Goal: Information Seeking & Learning: Check status

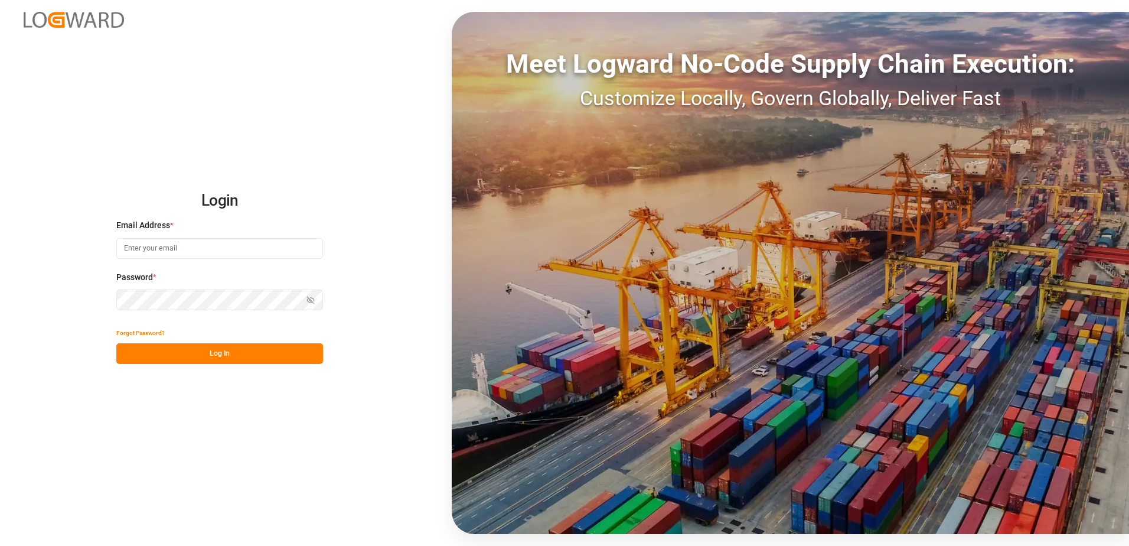
type input "anton.moeller@melitta.at"
click at [245, 359] on button "Log In" at bounding box center [219, 353] width 207 height 21
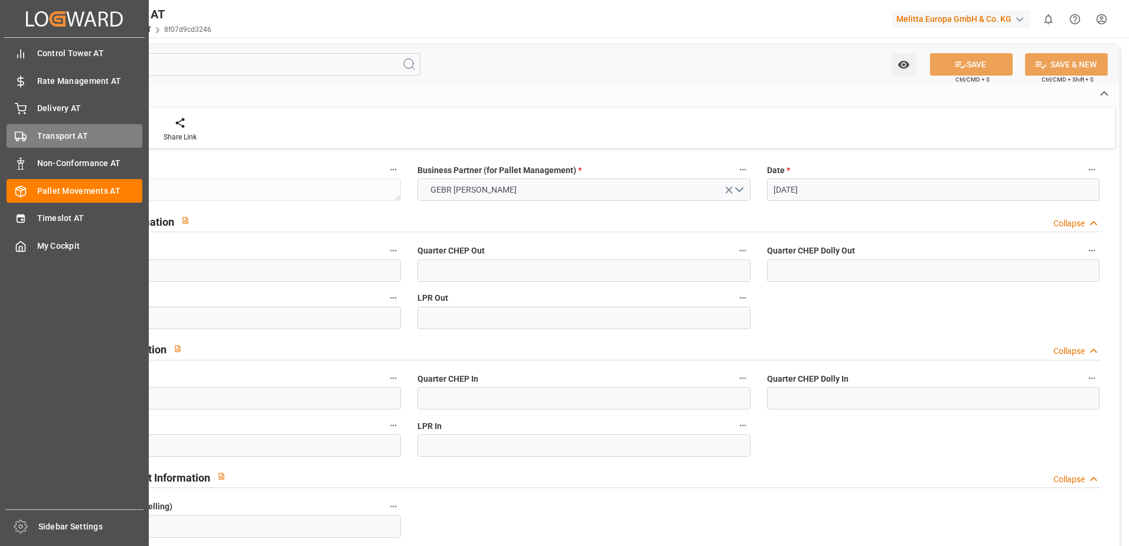
click at [31, 129] on div "Transport AT Transport AT" at bounding box center [74, 135] width 136 height 23
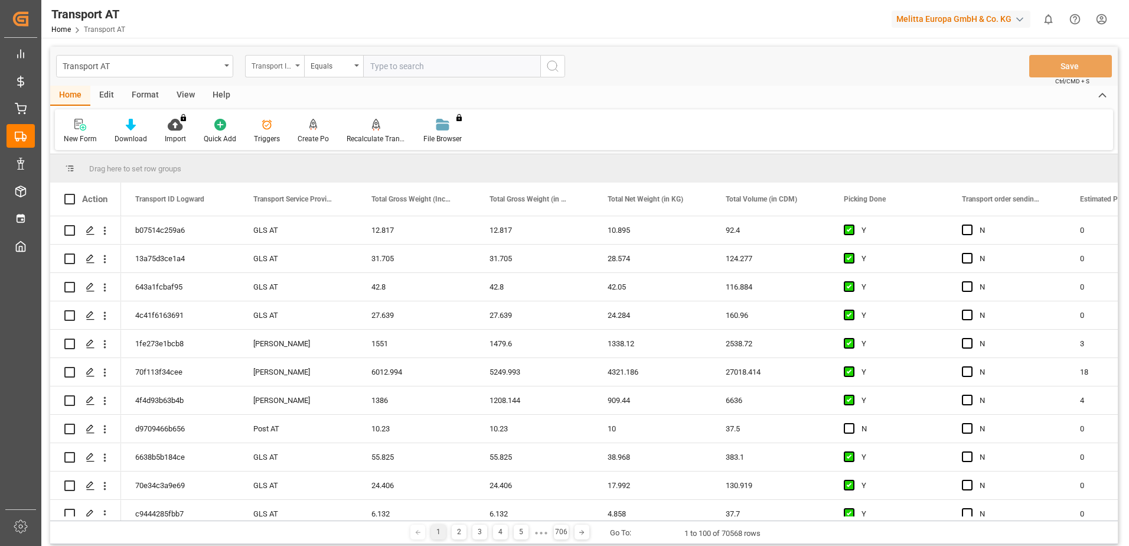
click at [299, 68] on div "Transport ID Logward" at bounding box center [274, 66] width 59 height 22
type input "don"
click at [294, 121] on div "Picking Done" at bounding box center [334, 120] width 176 height 25
click at [411, 63] on input "text" at bounding box center [451, 66] width 177 height 22
type input "Y"
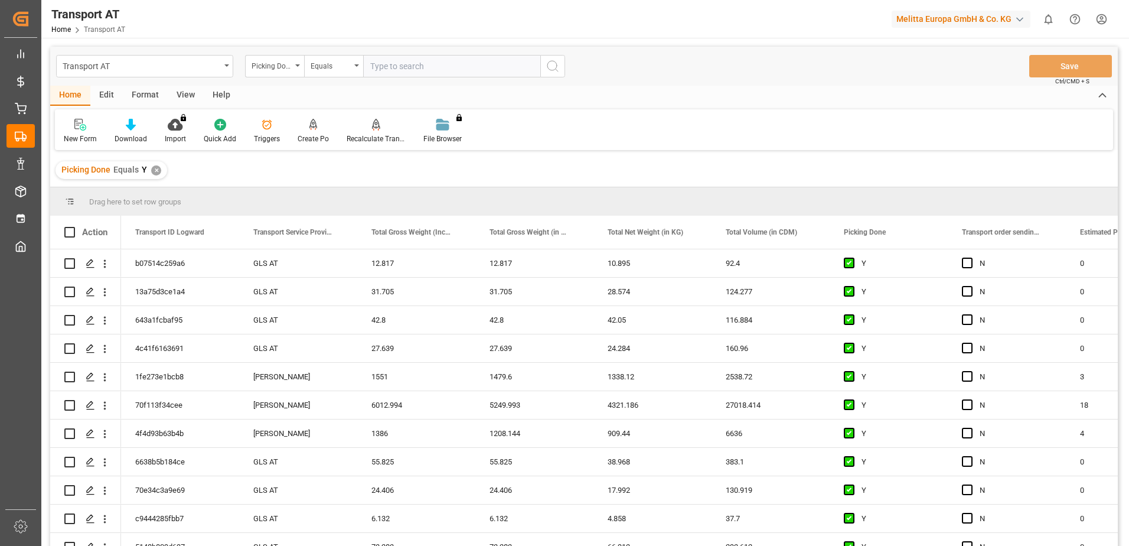
click at [296, 66] on icon "open menu" at bounding box center [297, 65] width 5 height 2
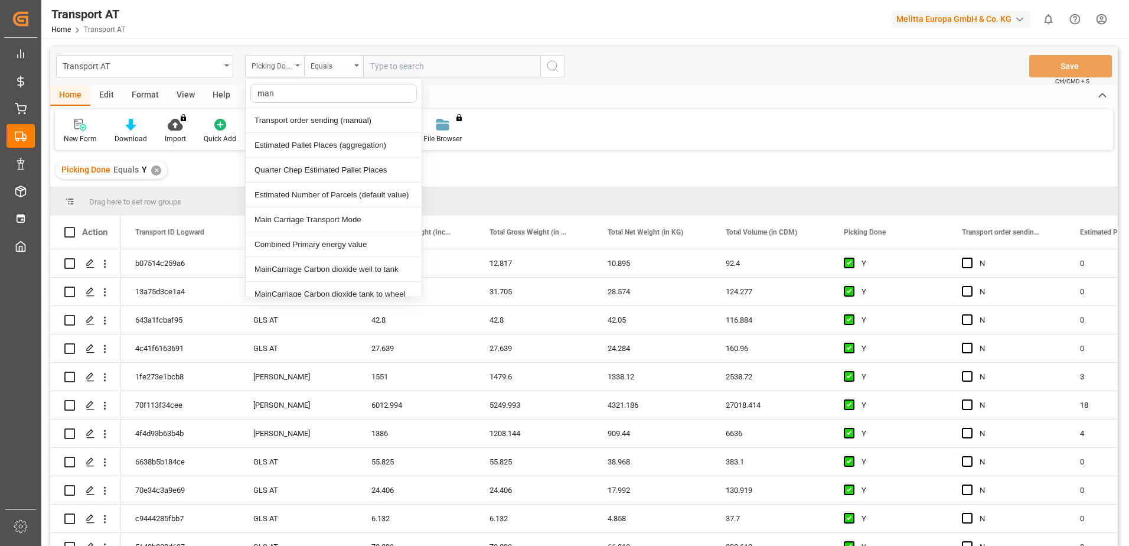
type input "manu"
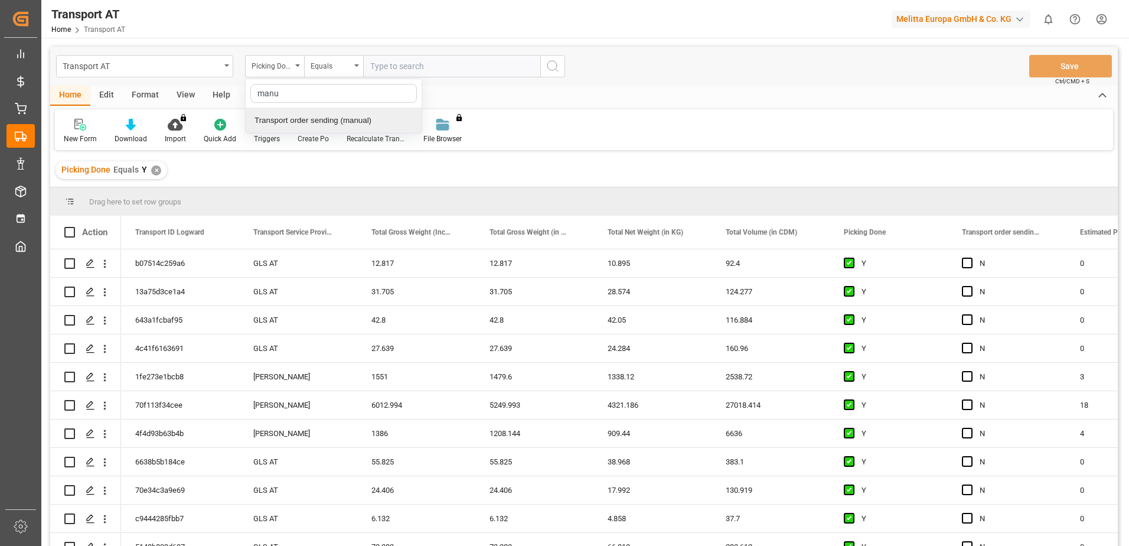
click at [310, 125] on div "Transport order sending (manual)" at bounding box center [334, 120] width 176 height 25
click at [432, 61] on input "text" at bounding box center [451, 66] width 177 height 22
type input "N"
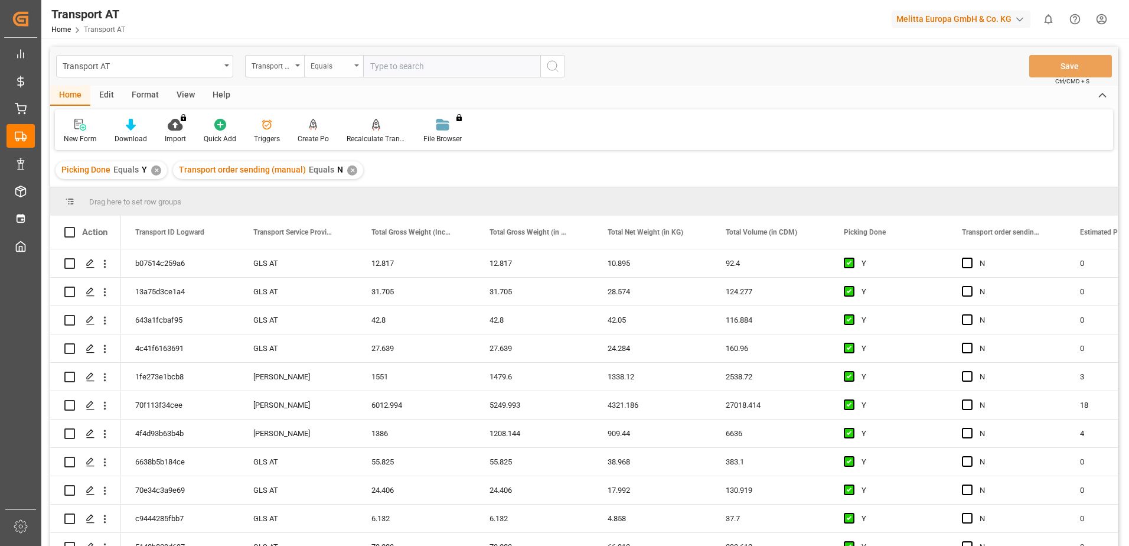
click at [308, 63] on div "Equals" at bounding box center [333, 66] width 59 height 22
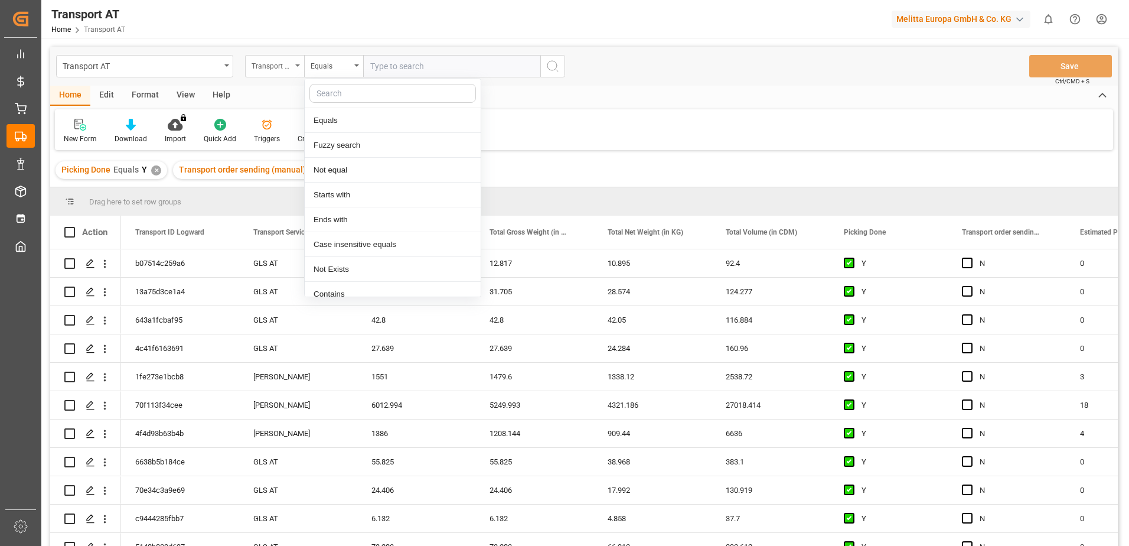
click at [291, 67] on div "Transport order sending (manual)" at bounding box center [272, 65] width 40 height 14
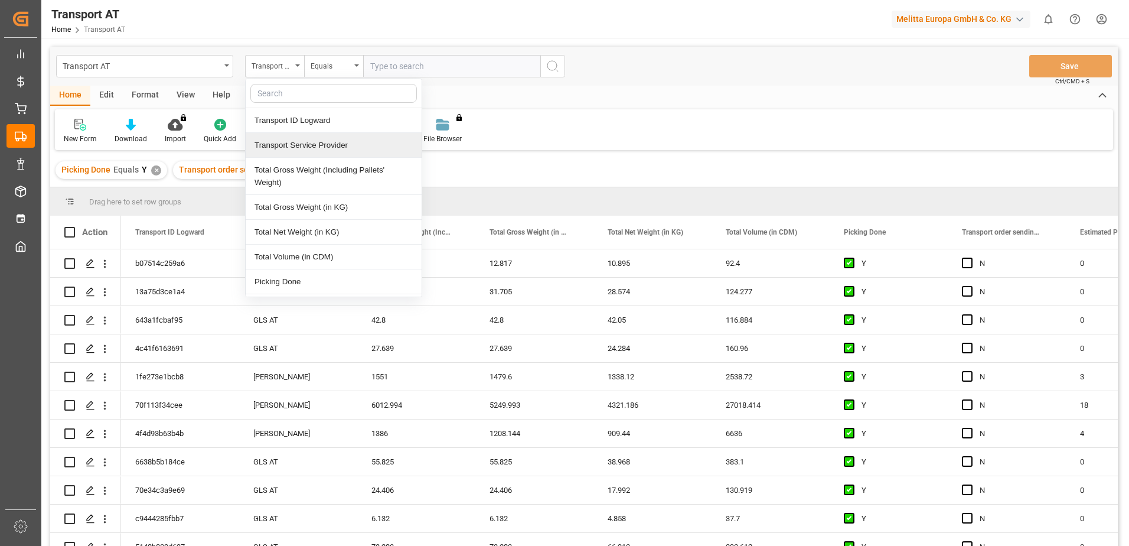
click at [303, 144] on div "Transport Service Provider" at bounding box center [334, 145] width 176 height 25
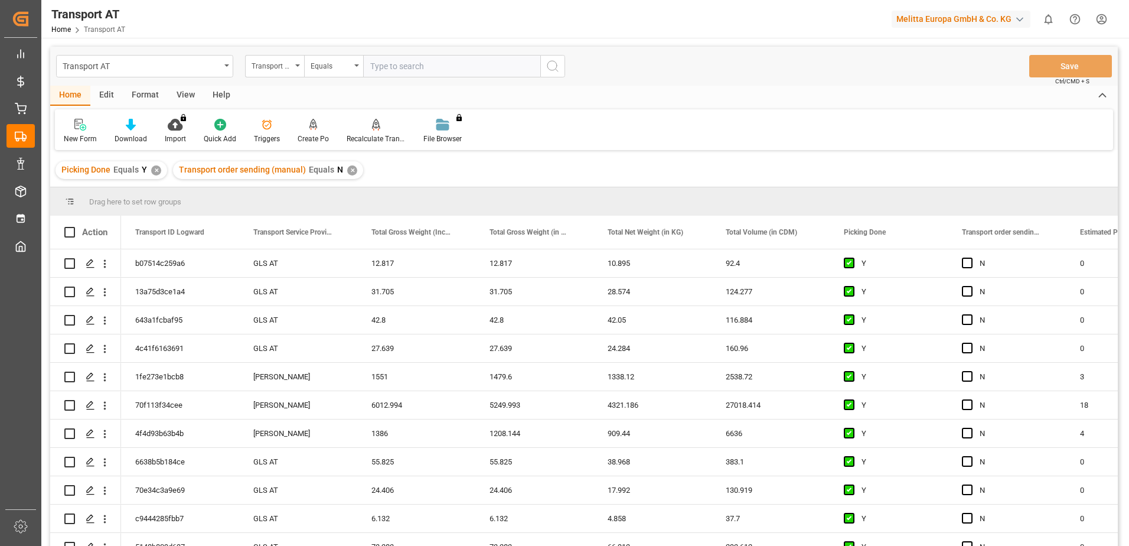
click at [413, 62] on input "text" at bounding box center [451, 66] width 177 height 22
type input "gebr weiss"
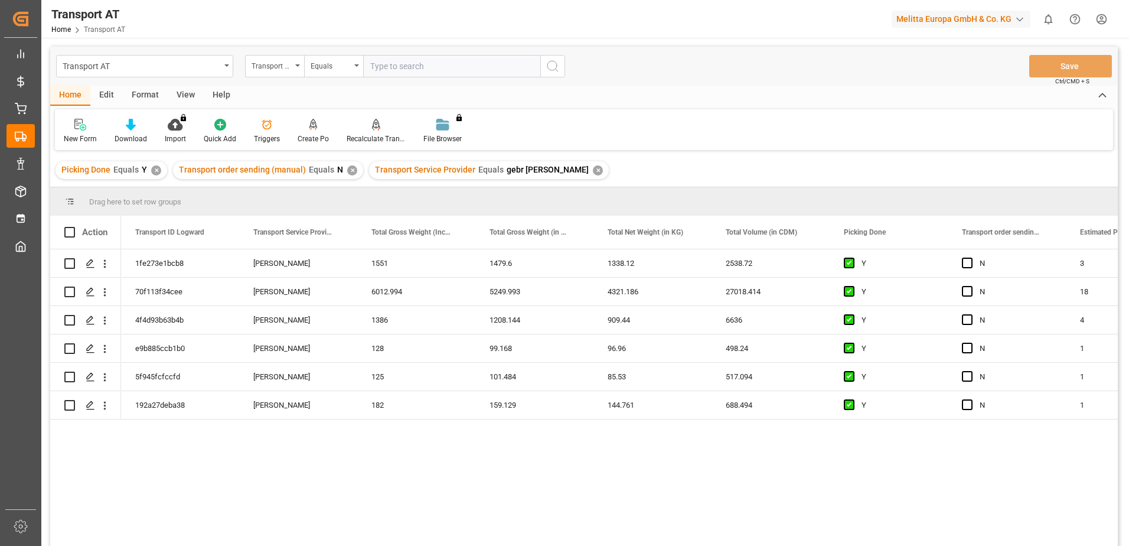
click at [187, 94] on div "View" at bounding box center [186, 96] width 36 height 20
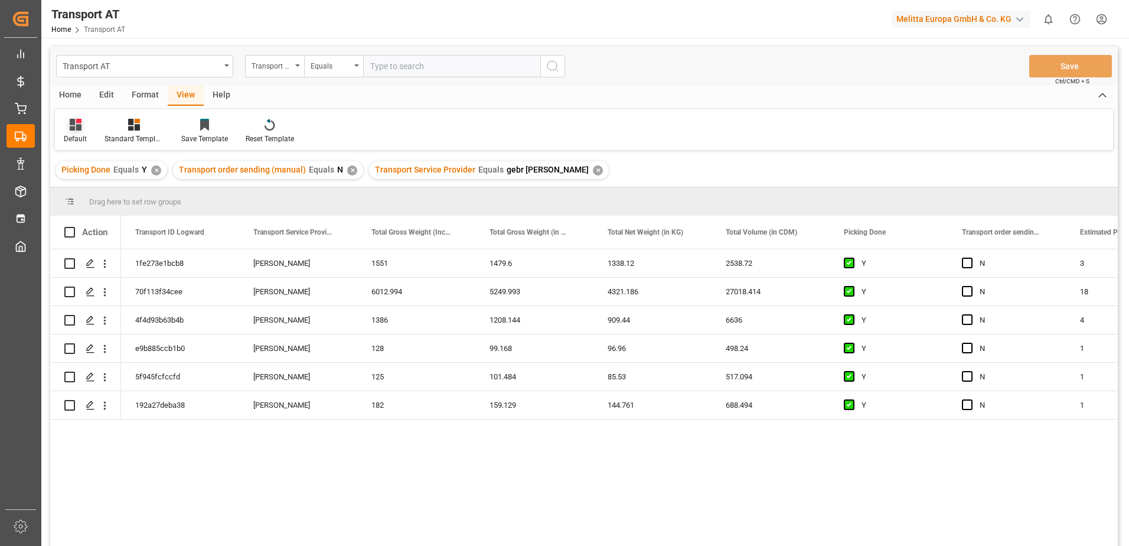
click at [88, 138] on div "Default" at bounding box center [75, 131] width 41 height 26
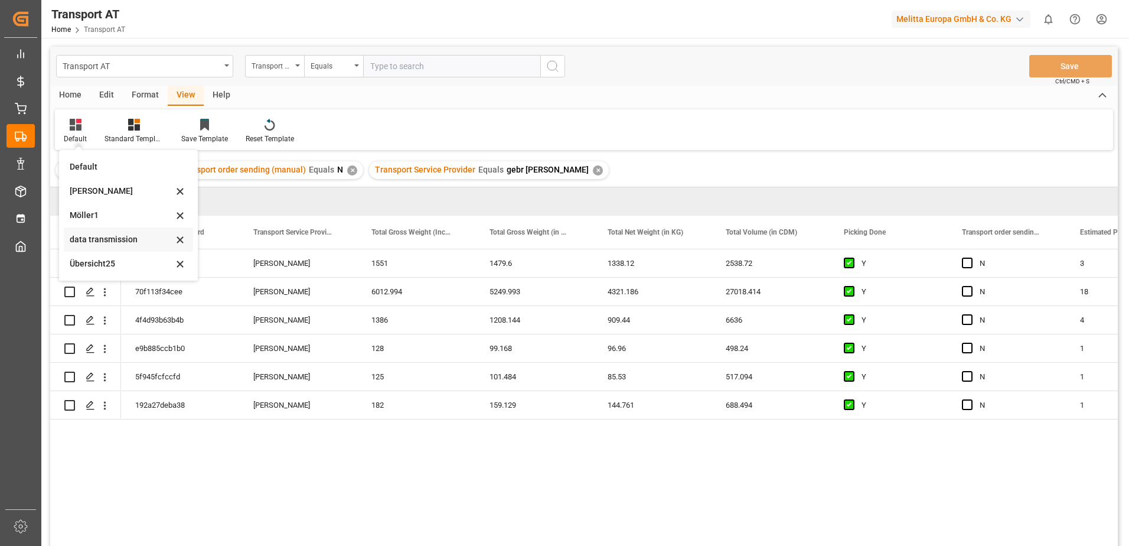
click at [87, 232] on div "data transmission" at bounding box center [128, 239] width 129 height 24
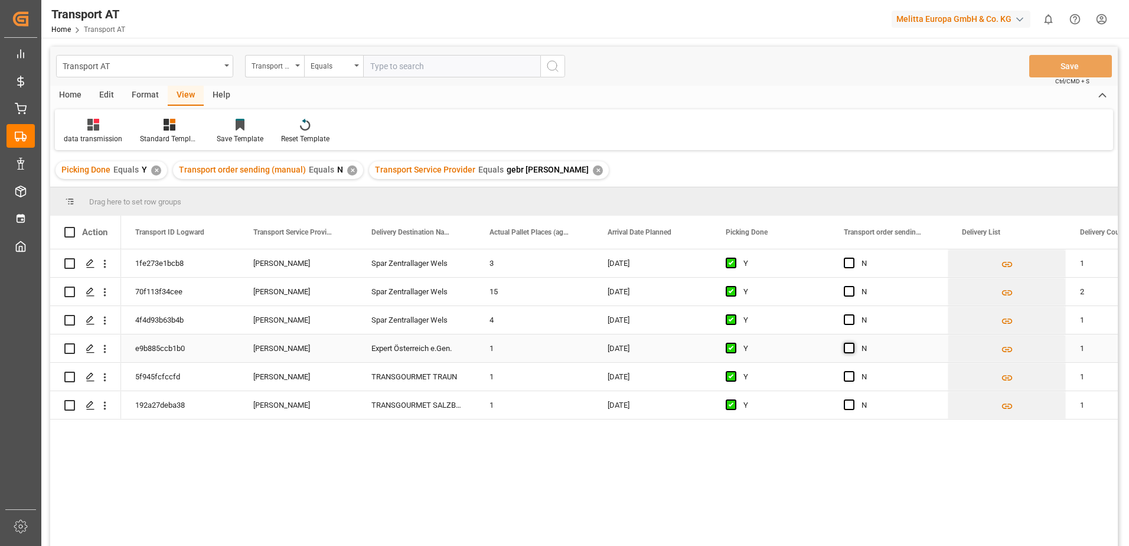
click at [852, 347] on span "Press SPACE to select this row." at bounding box center [849, 348] width 11 height 11
click at [853, 343] on input "Press SPACE to select this row." at bounding box center [853, 343] width 0 height 0
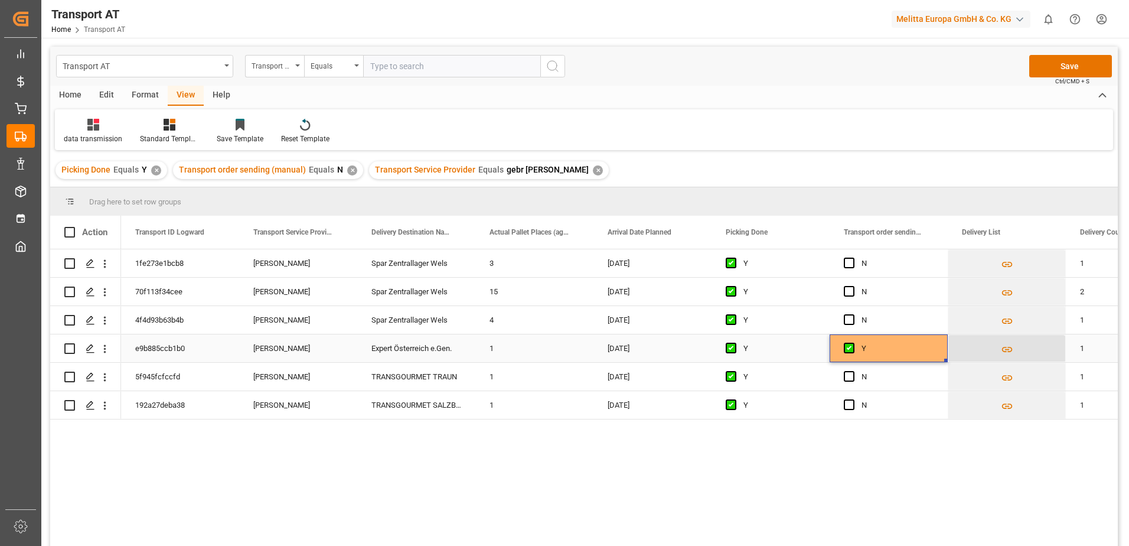
click at [1008, 347] on icon "Press SPACE to select this row." at bounding box center [1007, 349] width 12 height 12
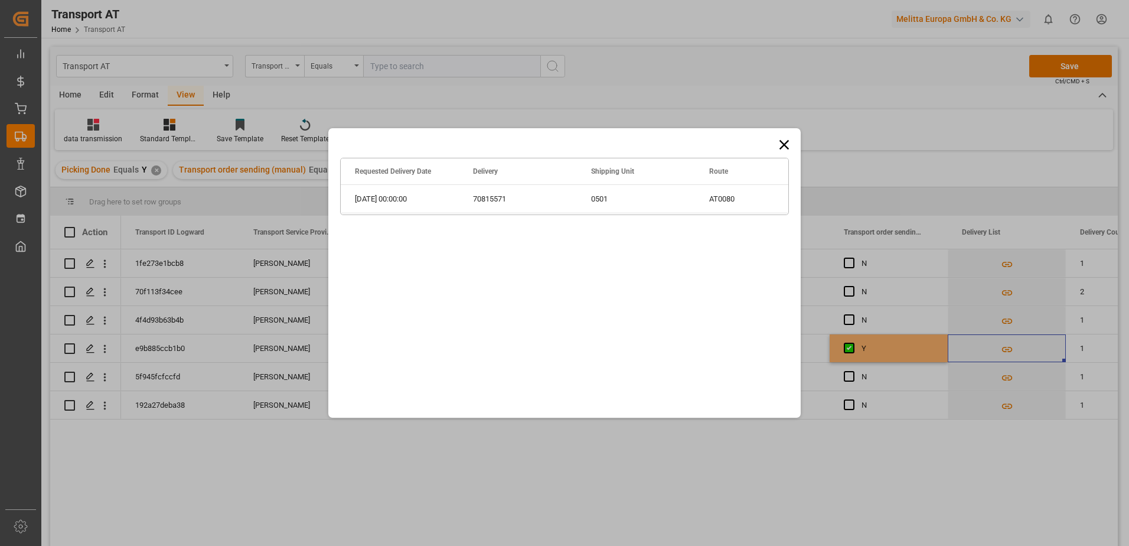
click at [780, 142] on icon at bounding box center [784, 144] width 17 height 17
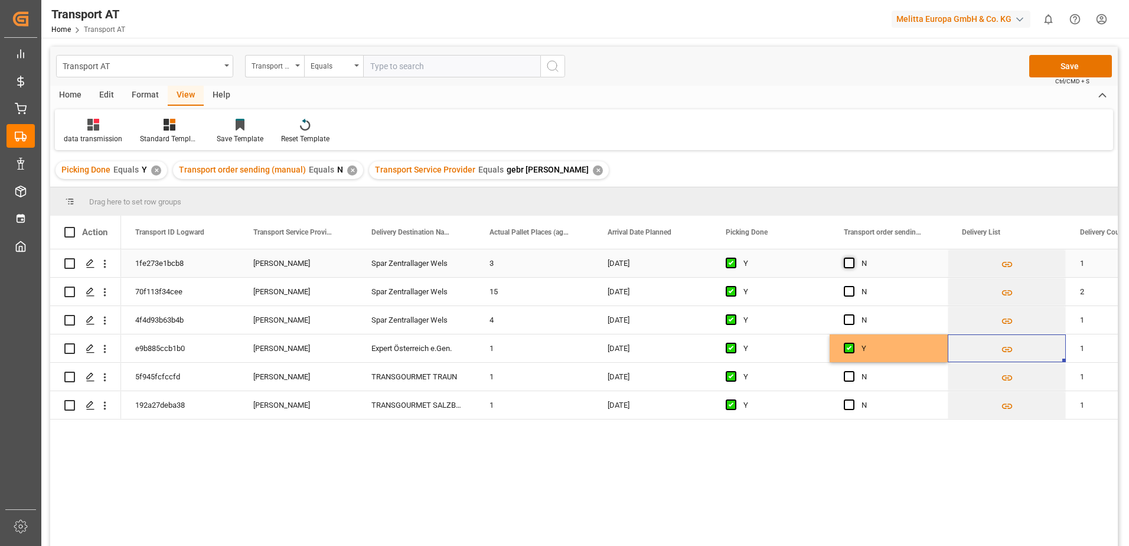
click at [849, 263] on span "Press SPACE to select this row." at bounding box center [849, 263] width 11 height 11
click at [853, 258] on input "Press SPACE to select this row." at bounding box center [853, 258] width 0 height 0
click at [848, 291] on span "Press SPACE to select this row." at bounding box center [849, 291] width 11 height 11
click at [853, 286] on input "Press SPACE to select this row." at bounding box center [853, 286] width 0 height 0
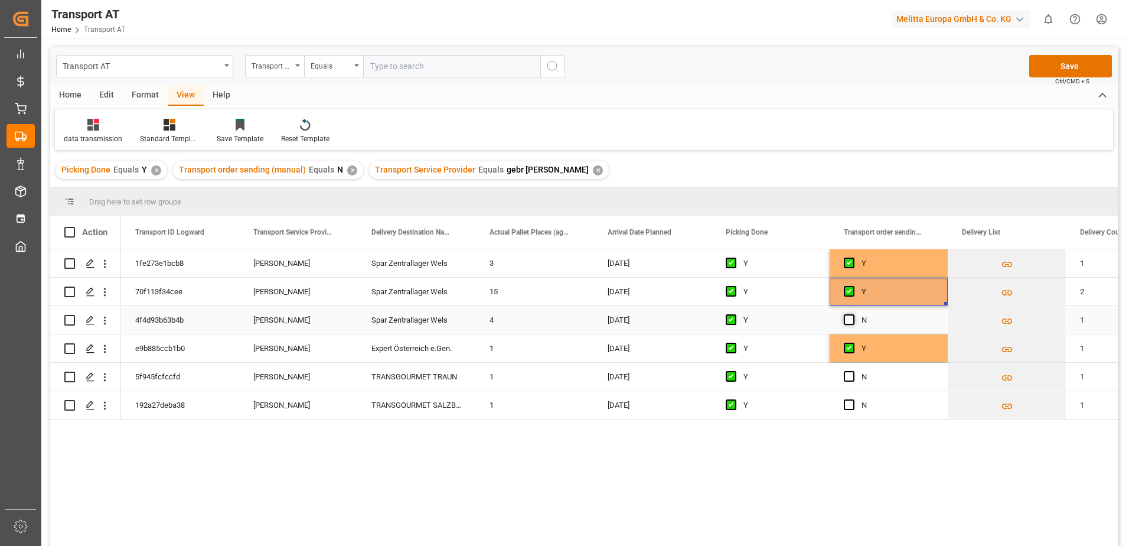
click at [849, 318] on span "Press SPACE to select this row." at bounding box center [849, 319] width 11 height 11
click at [853, 314] on input "Press SPACE to select this row." at bounding box center [853, 314] width 0 height 0
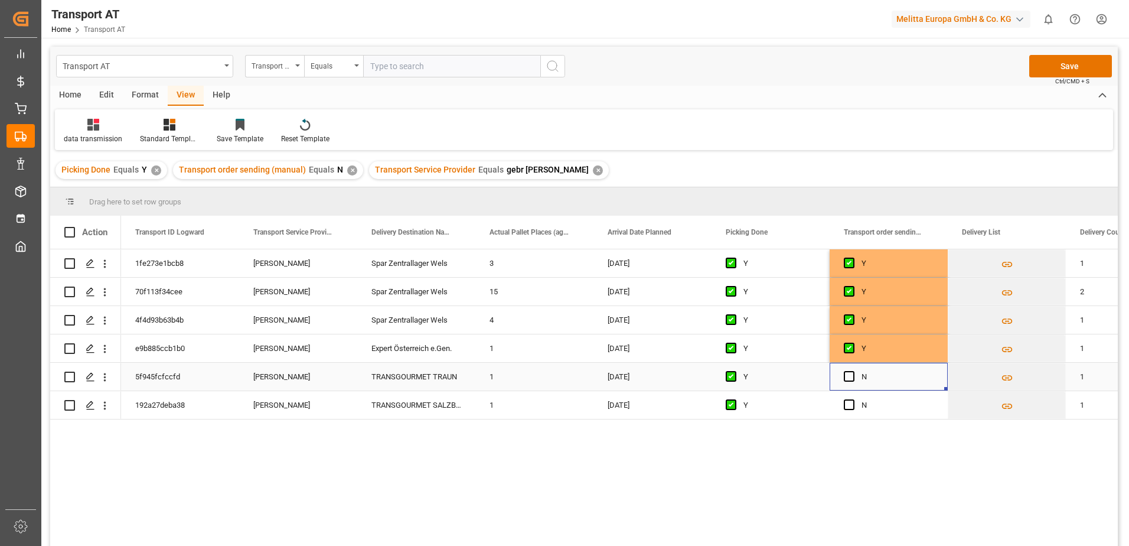
drag, startPoint x: 850, startPoint y: 376, endPoint x: 849, endPoint y: 393, distance: 17.7
click at [850, 376] on span "Press SPACE to select this row." at bounding box center [849, 376] width 11 height 11
click at [853, 371] on input "Press SPACE to select this row." at bounding box center [853, 371] width 0 height 0
click at [848, 403] on span "Press SPACE to select this row." at bounding box center [849, 404] width 11 height 11
click at [853, 399] on input "Press SPACE to select this row." at bounding box center [853, 399] width 0 height 0
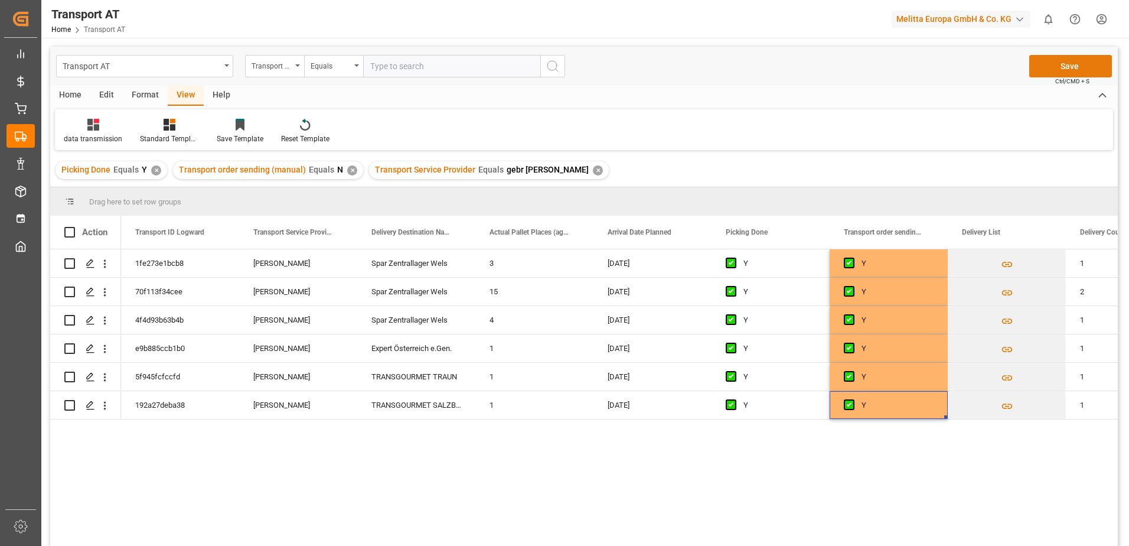
click at [1072, 62] on button "Save" at bounding box center [1071, 66] width 83 height 22
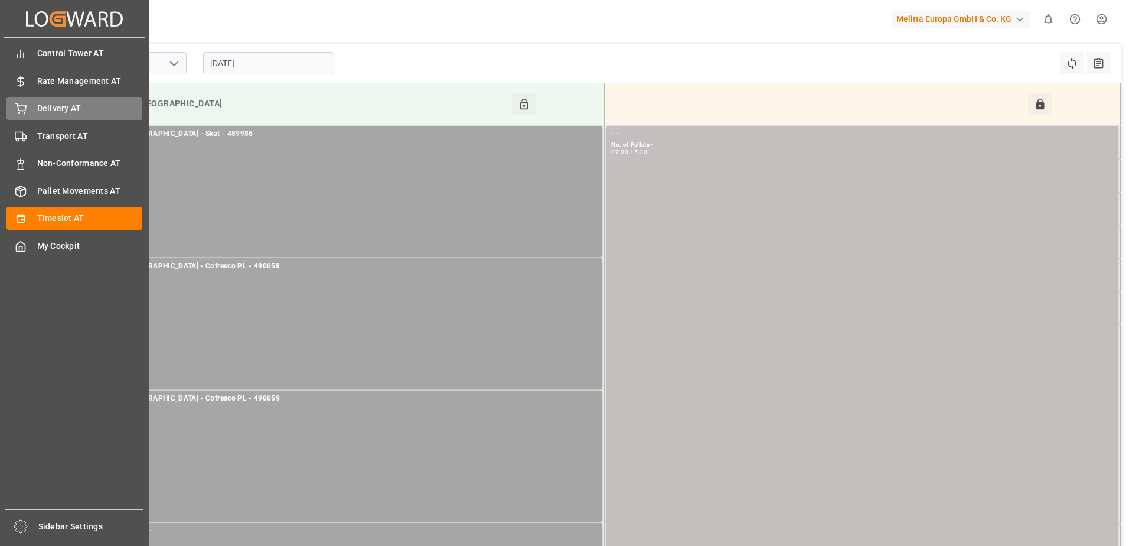
click at [27, 105] on div "Delivery AT Delivery AT" at bounding box center [74, 108] width 136 height 23
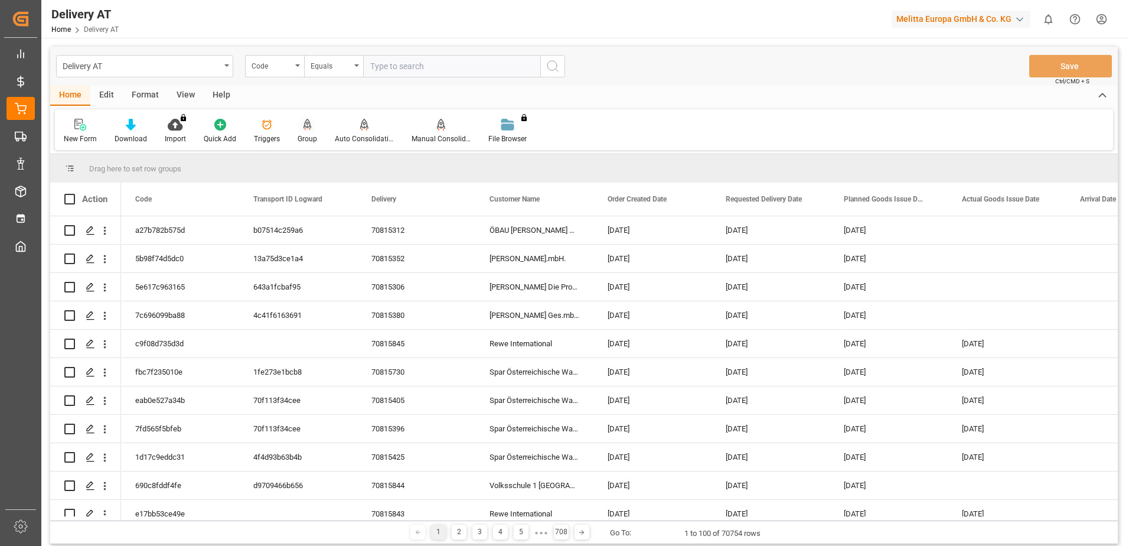
click at [300, 129] on div at bounding box center [307, 124] width 19 height 12
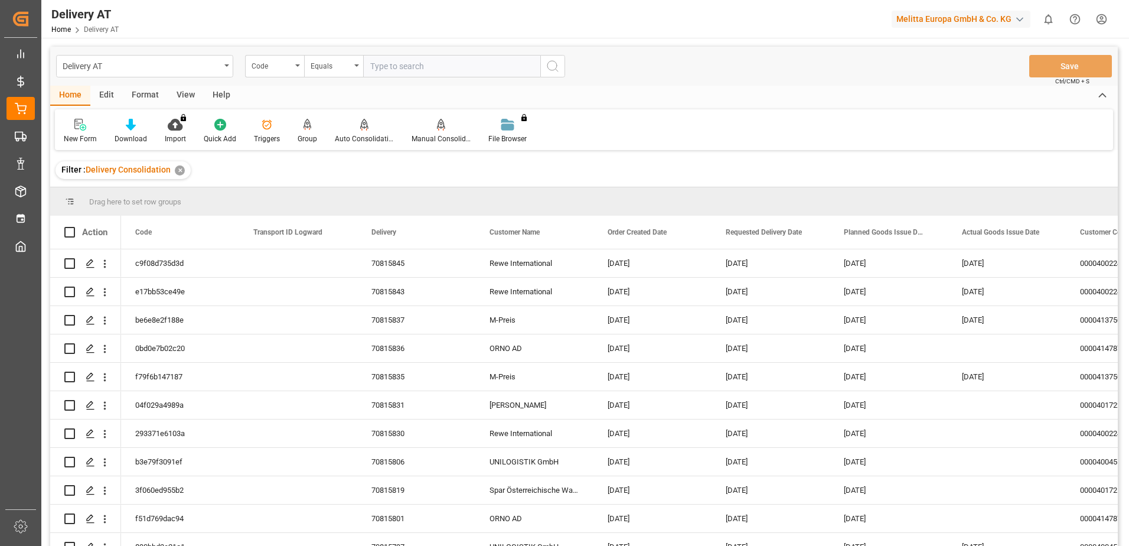
click at [185, 91] on div "View" at bounding box center [186, 96] width 36 height 20
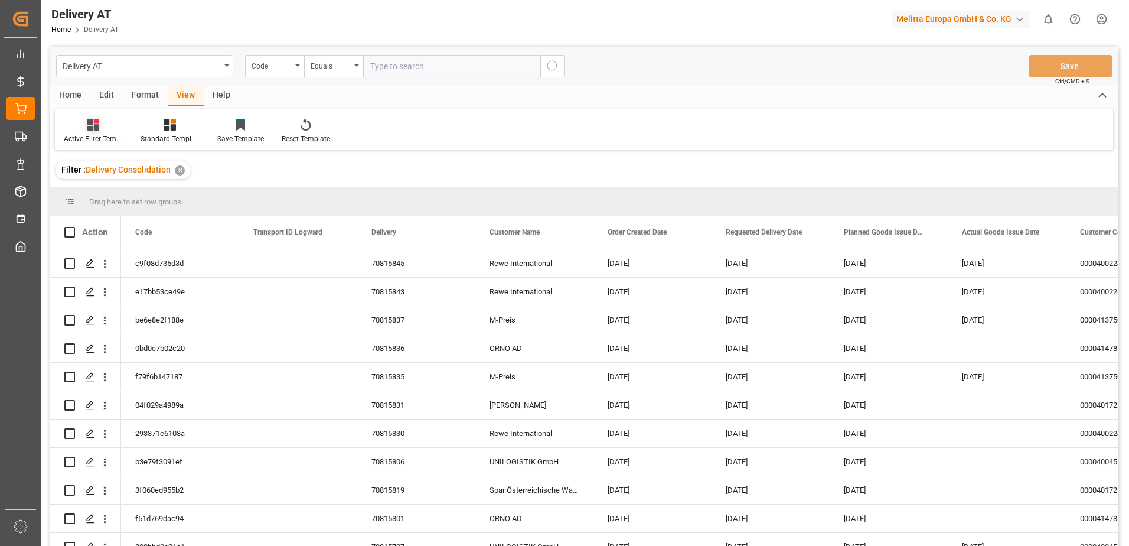
click at [84, 127] on div at bounding box center [93, 124] width 59 height 12
click at [101, 191] on div "Übersicht" at bounding box center [124, 191] width 103 height 12
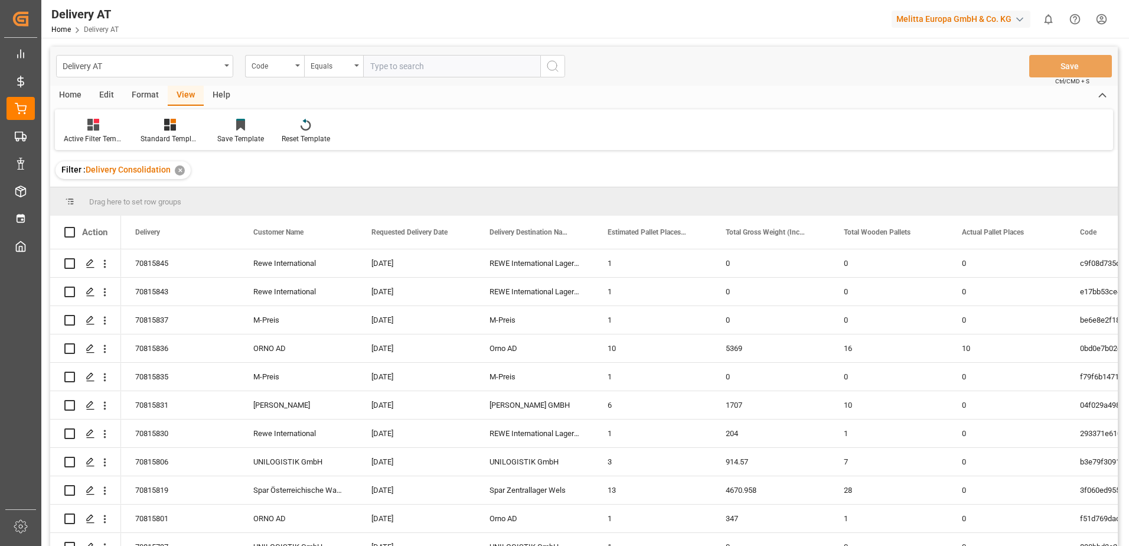
click at [64, 92] on div "Home" at bounding box center [70, 96] width 40 height 20
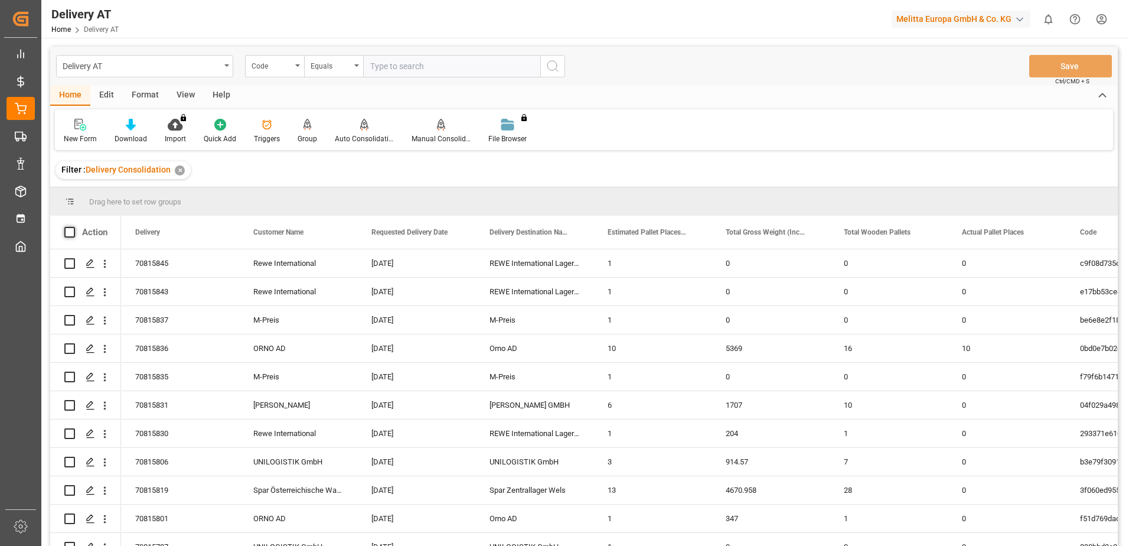
click at [69, 230] on span at bounding box center [69, 232] width 11 height 11
click at [73, 227] on input "checkbox" at bounding box center [73, 227] width 0 height 0
checkbox input "true"
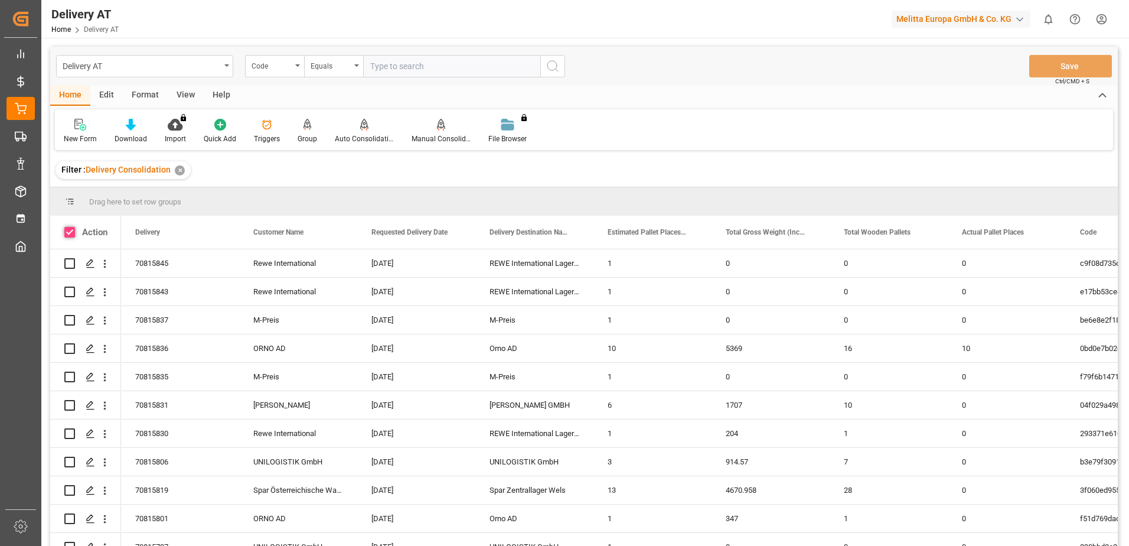
checkbox input "true"
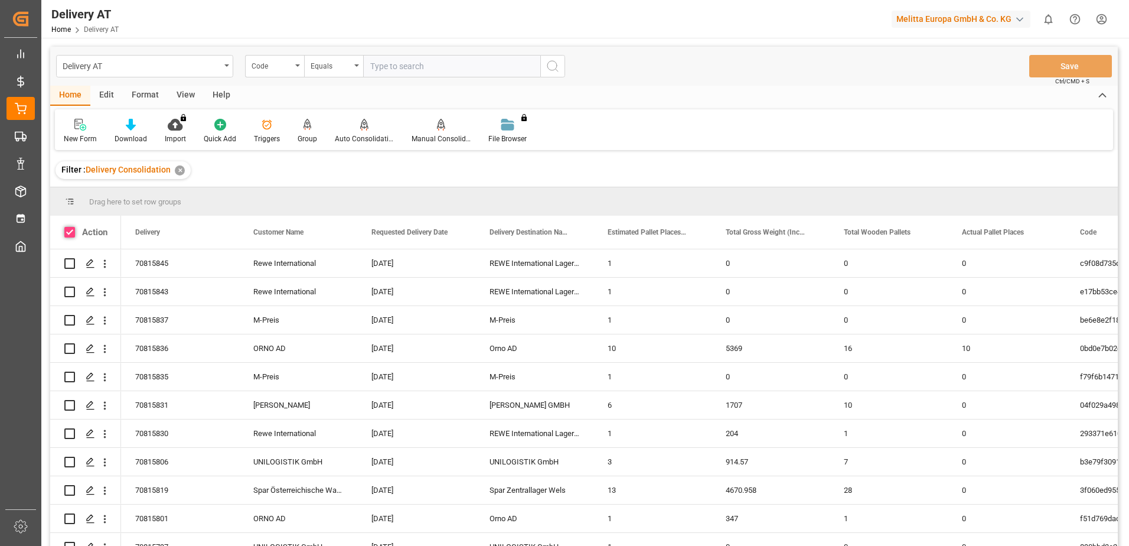
checkbox input "true"
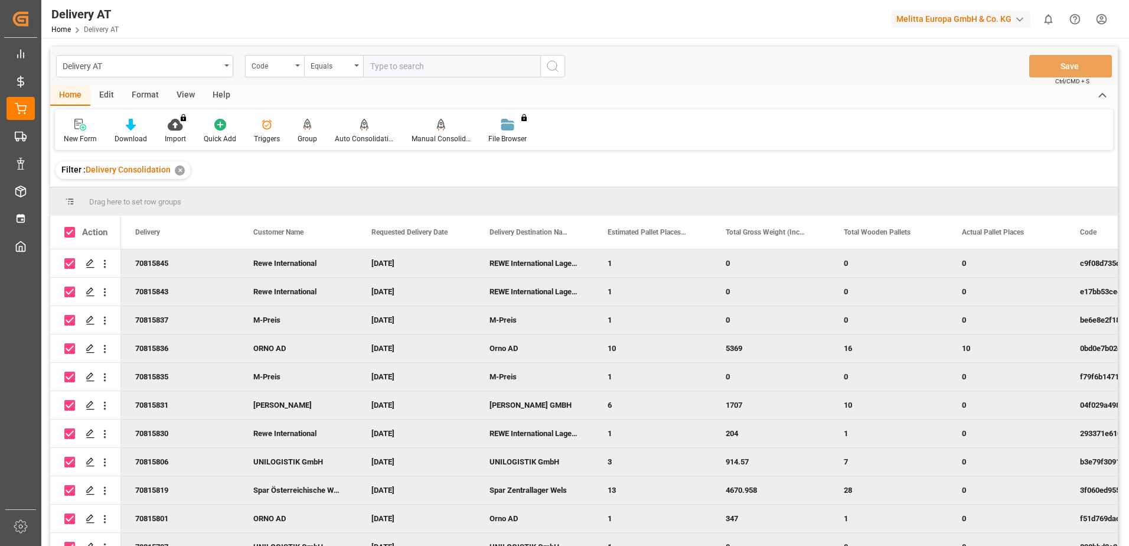
scroll to position [16, 0]
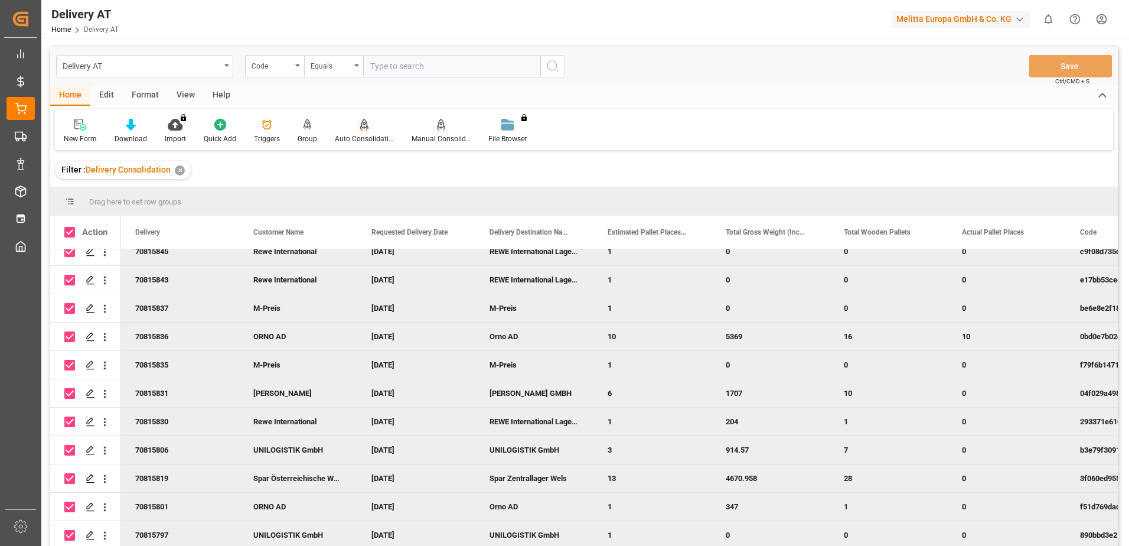
click at [355, 125] on div at bounding box center [364, 124] width 59 height 12
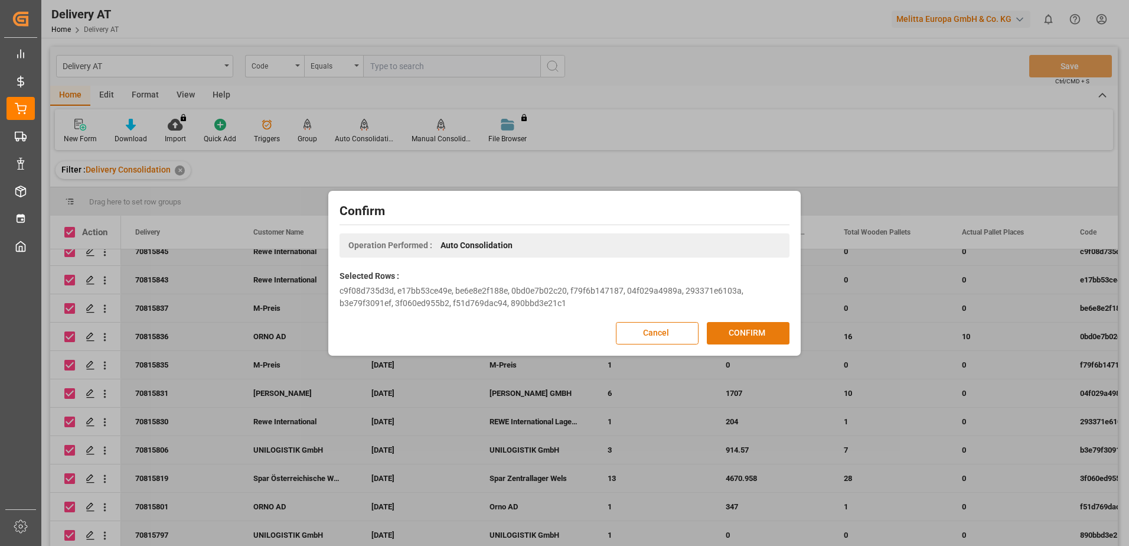
click at [776, 340] on button "CONFIRM" at bounding box center [748, 333] width 83 height 22
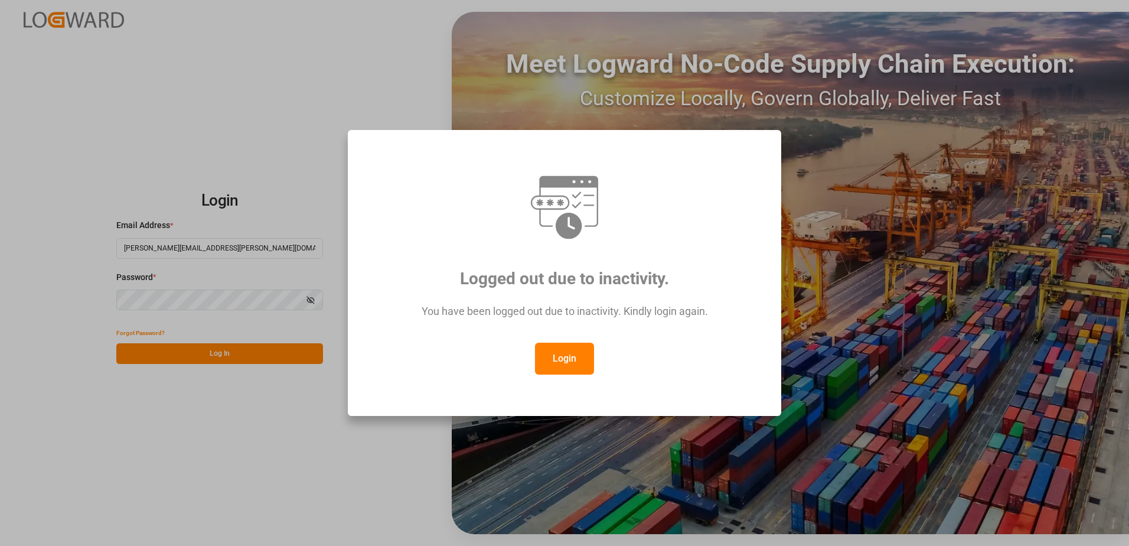
click at [561, 349] on button "Login" at bounding box center [564, 359] width 59 height 32
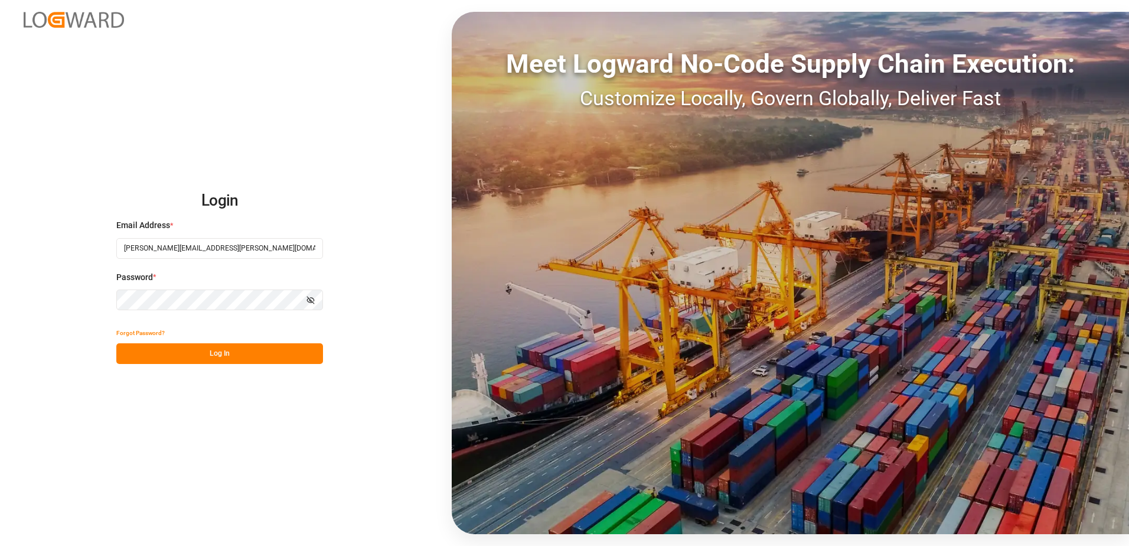
click at [235, 366] on div "Login Email Address * anton.moeller@melitta.at Password * Show password Forgot …" at bounding box center [564, 273] width 1129 height 546
click at [238, 354] on button "Log In" at bounding box center [219, 353] width 207 height 21
